Goal: Information Seeking & Learning: Learn about a topic

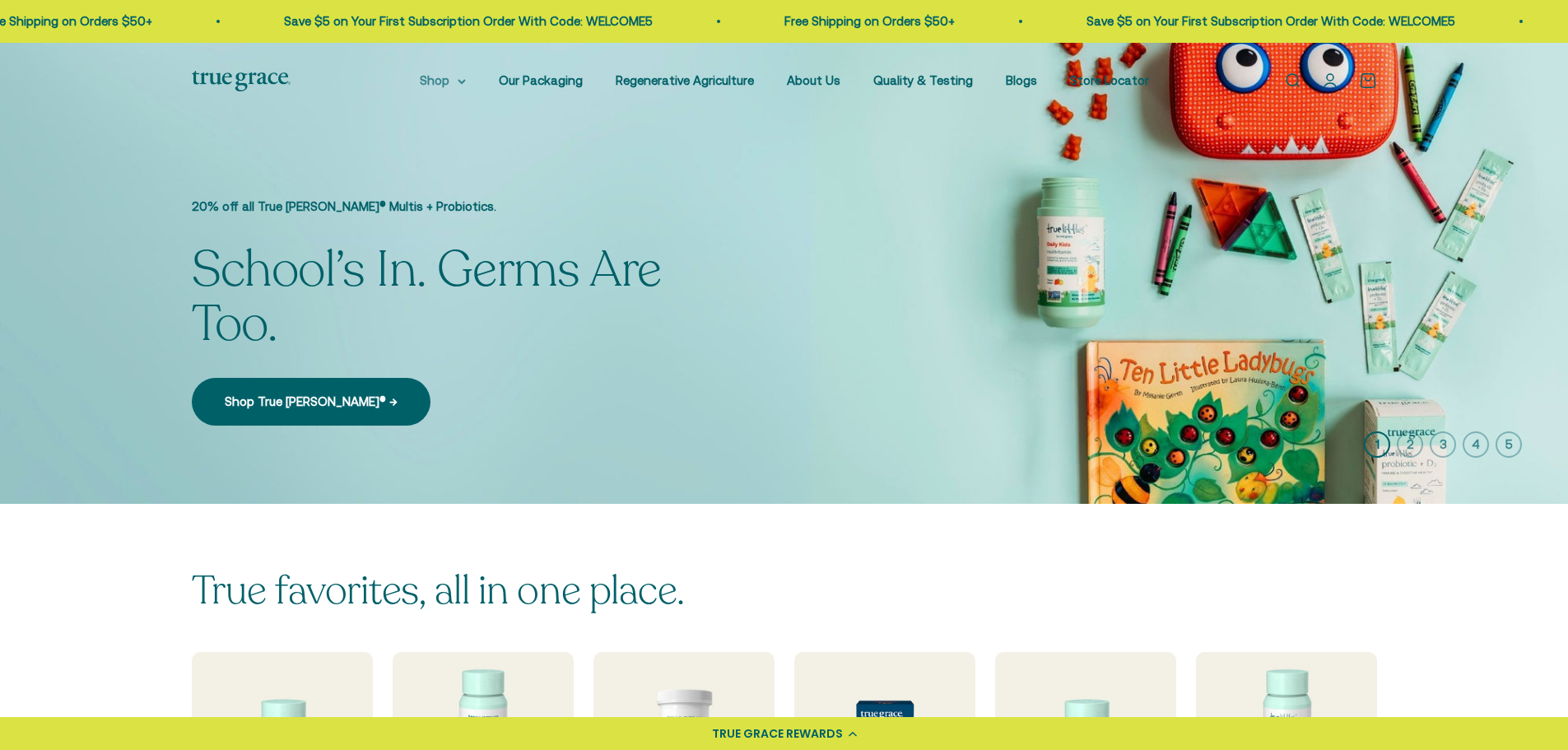
click at [466, 84] on icon at bounding box center [461, 82] width 8 height 6
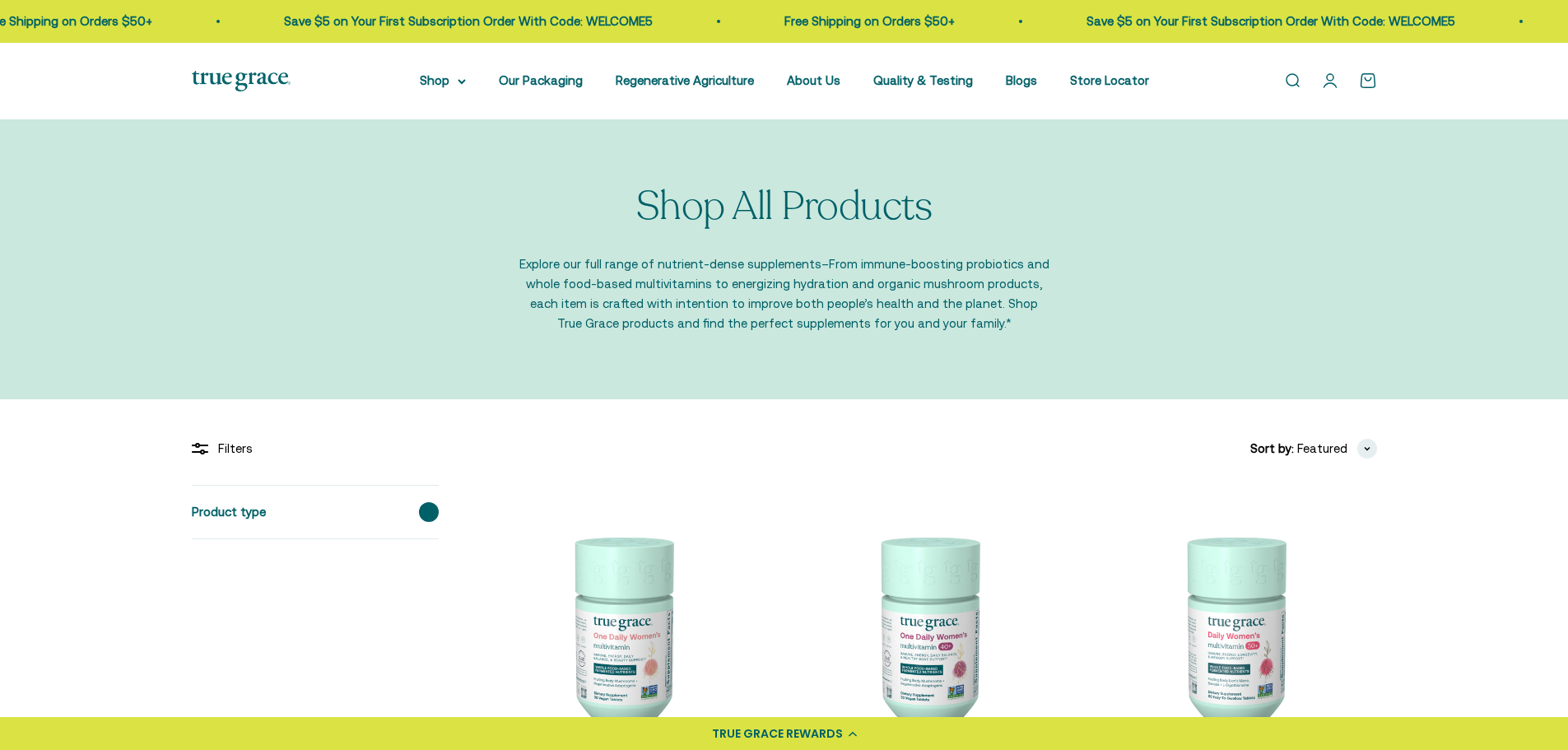
click at [427, 506] on span at bounding box center [428, 512] width 20 height 20
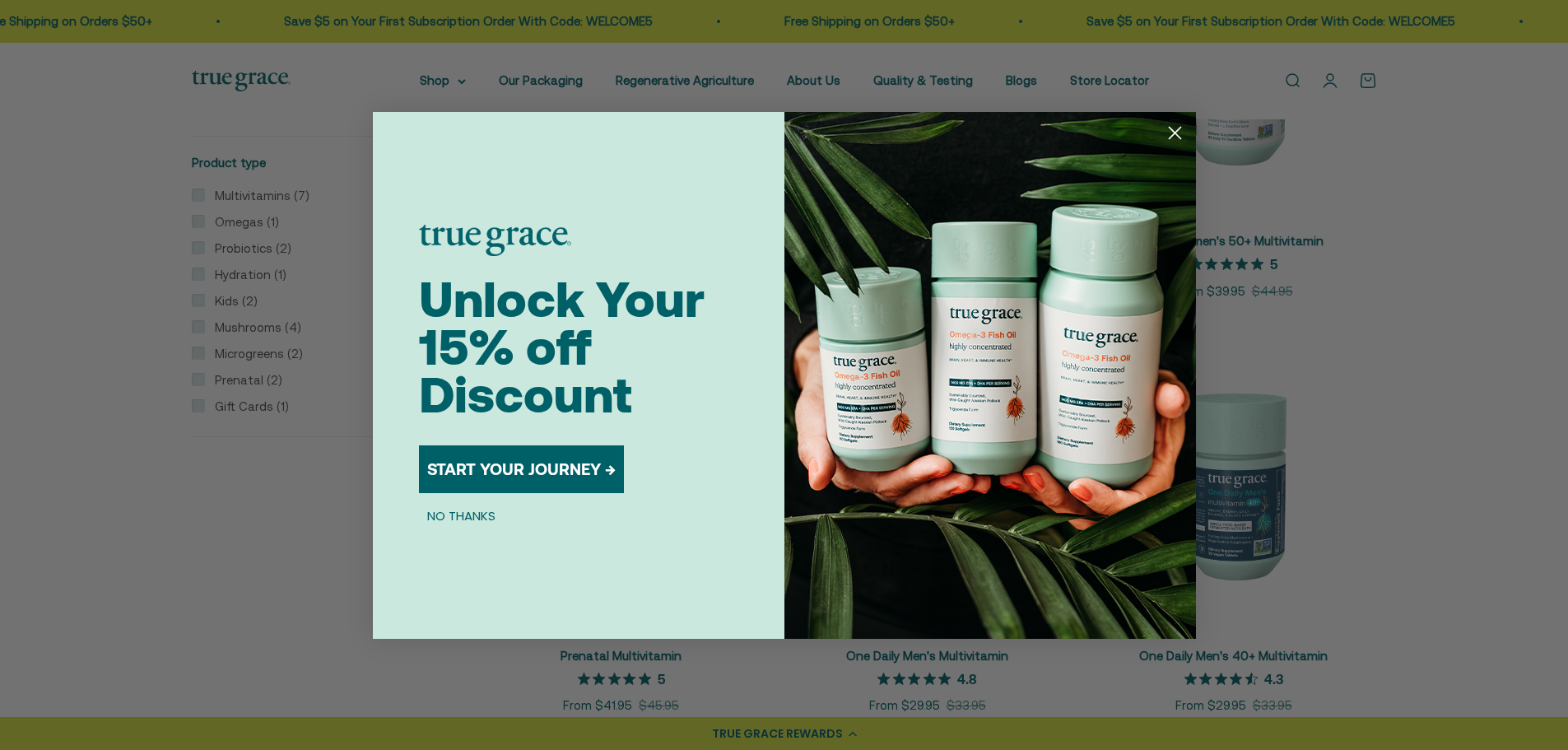
scroll to position [577, 0]
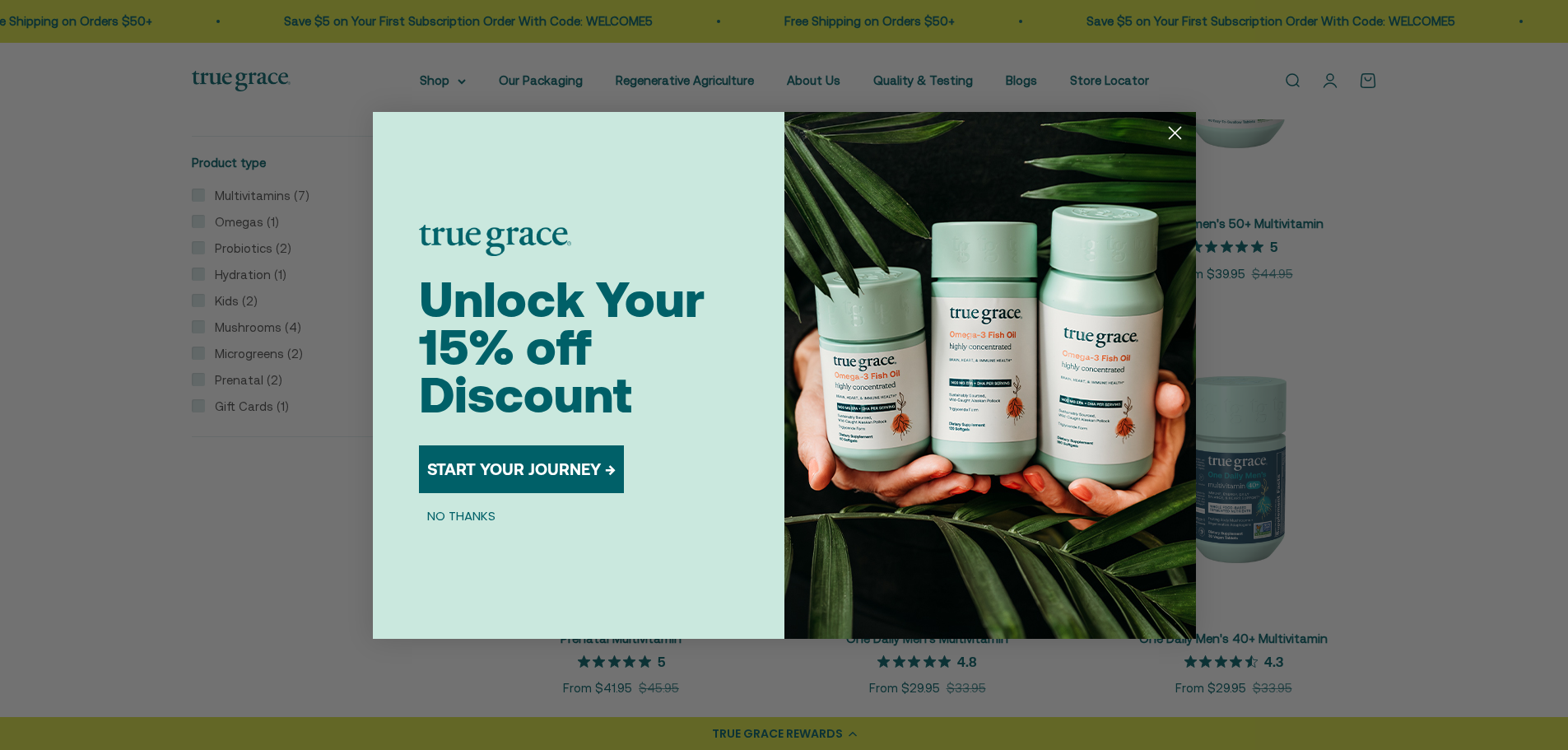
click at [1180, 128] on icon "Close dialog" at bounding box center [1175, 133] width 12 height 12
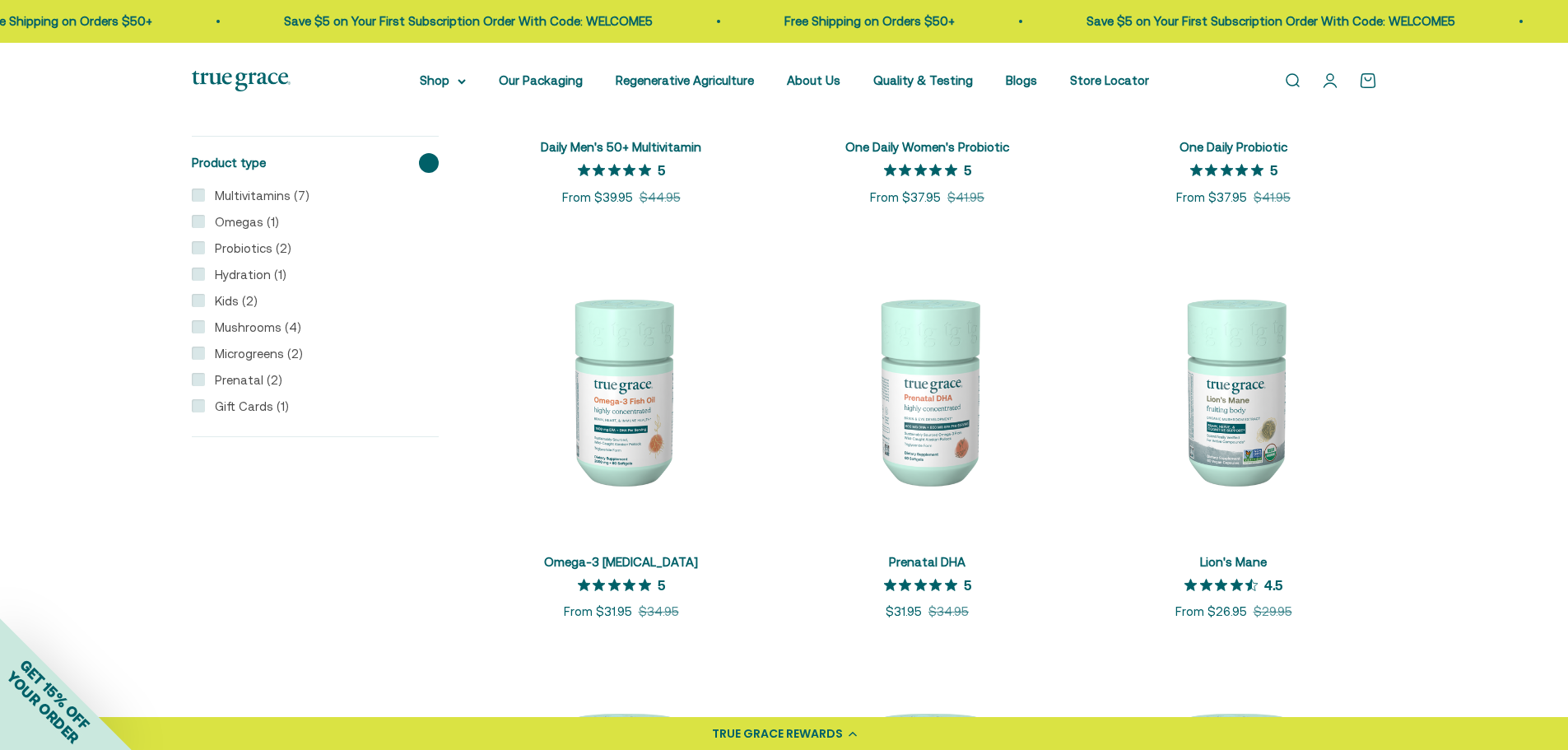
scroll to position [1811, 0]
